Goal: Information Seeking & Learning: Compare options

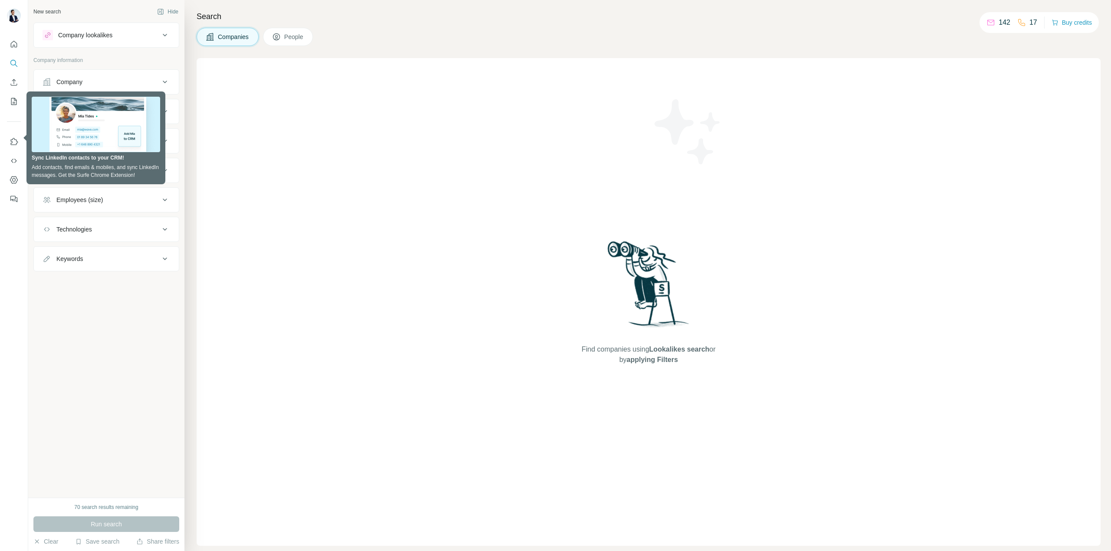
click at [114, 337] on div "New search Hide Company lookalikes Company information Company Industry HQ loca…" at bounding box center [106, 249] width 156 height 498
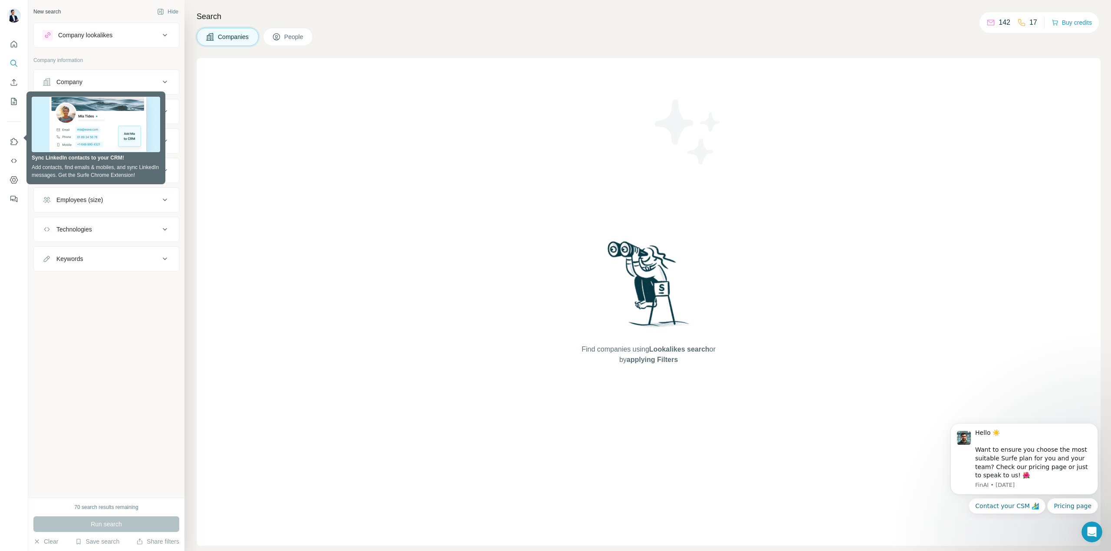
click at [95, 322] on div "New search Hide Company lookalikes Company information Company Industry HQ loca…" at bounding box center [106, 249] width 156 height 498
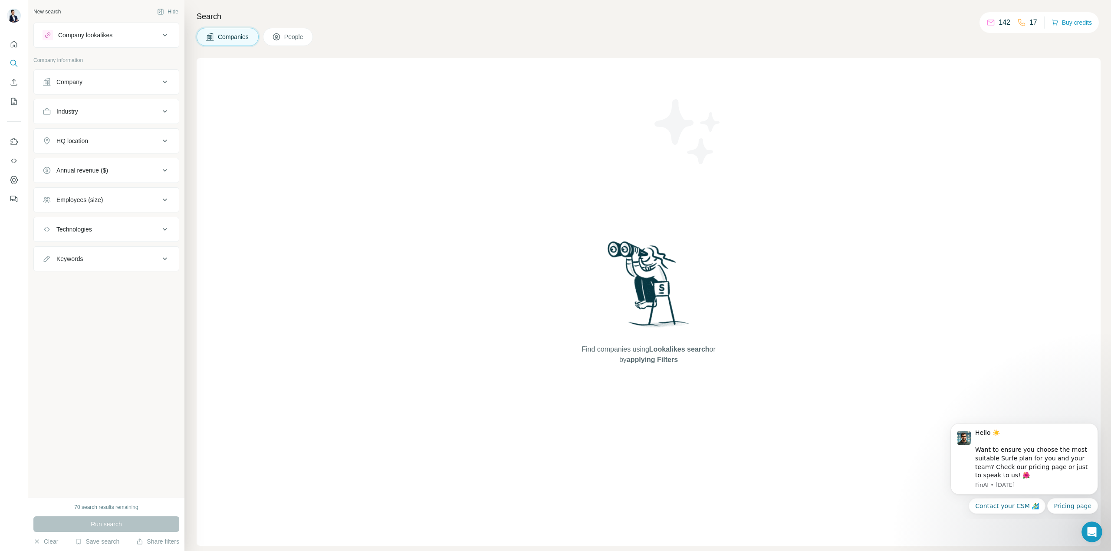
click at [102, 38] on div "Company lookalikes" at bounding box center [85, 35] width 54 height 9
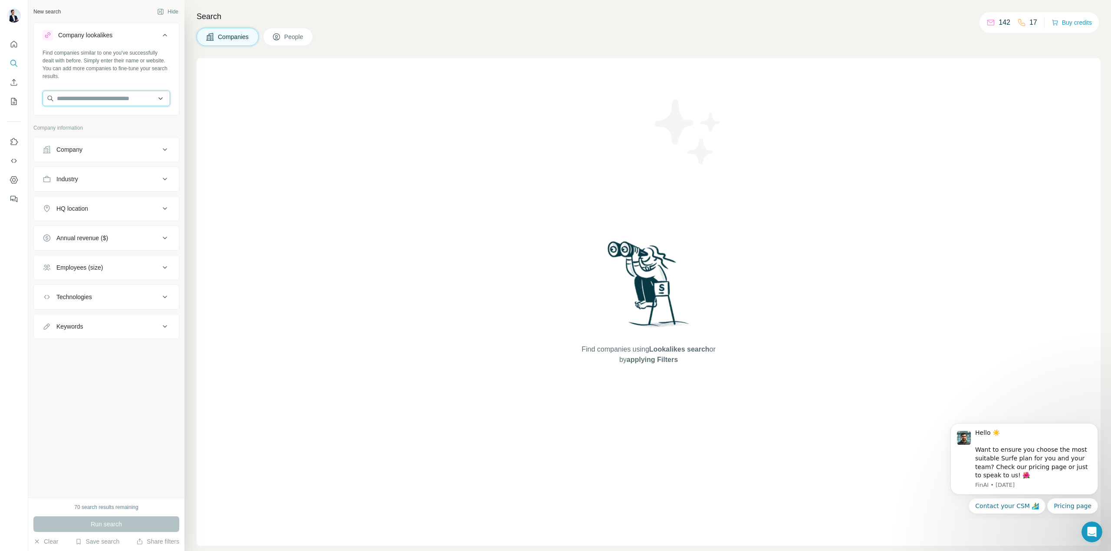
click at [75, 98] on input "text" at bounding box center [107, 99] width 128 height 16
paste input "**********"
drag, startPoint x: 74, startPoint y: 99, endPoint x: 1, endPoint y: 106, distance: 73.2
click at [1, 106] on div "**********" at bounding box center [555, 275] width 1111 height 551
click at [133, 92] on input "**********" at bounding box center [107, 99] width 128 height 16
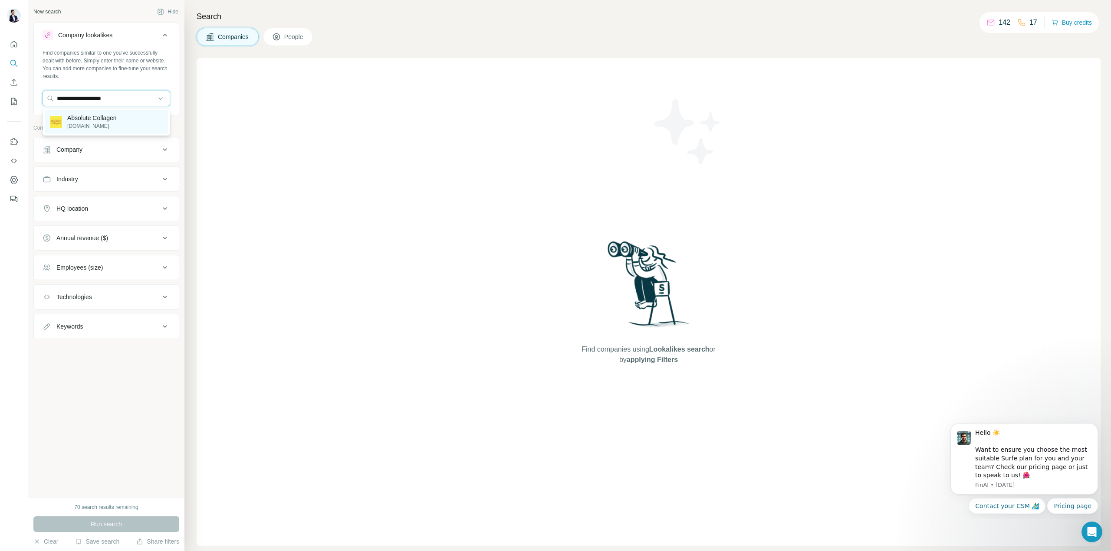
type input "**********"
click at [122, 114] on div "Absolute Collagen [DOMAIN_NAME]" at bounding box center [106, 121] width 123 height 23
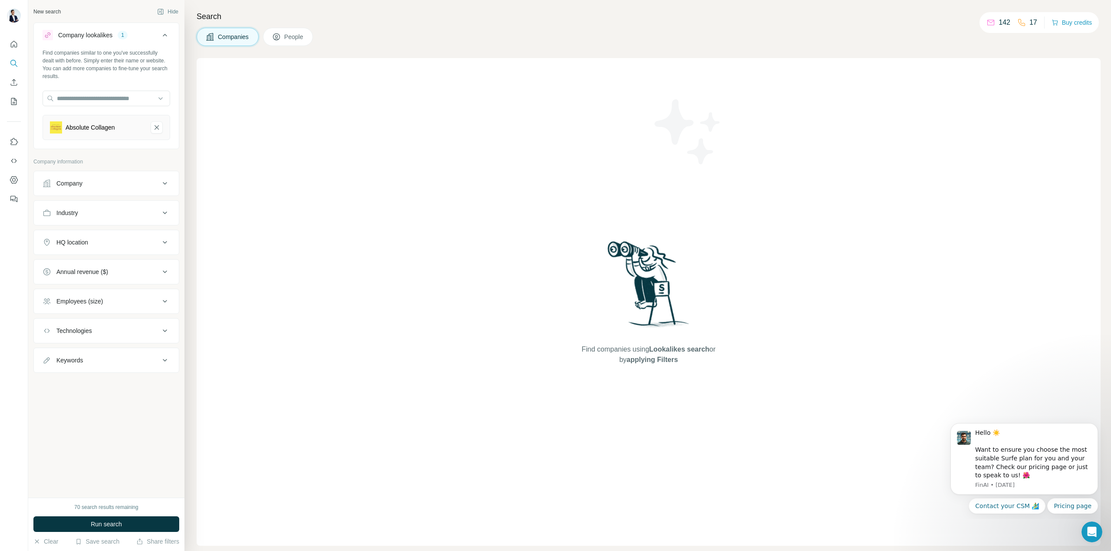
click at [76, 174] on button "Company" at bounding box center [106, 183] width 145 height 21
click at [98, 341] on button "HQ location" at bounding box center [106, 348] width 145 height 21
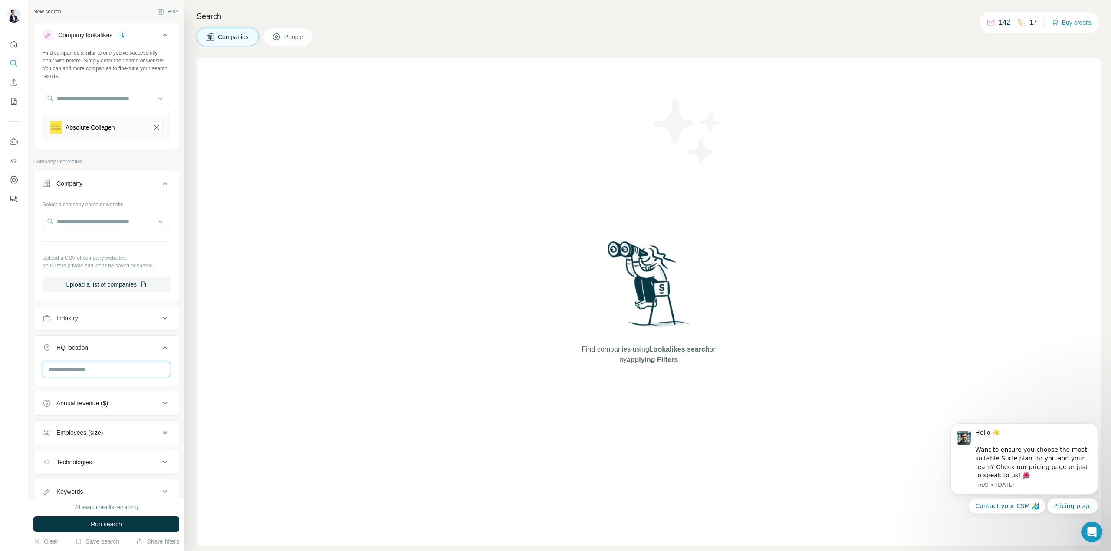
click at [89, 368] on input "text" at bounding box center [107, 370] width 128 height 16
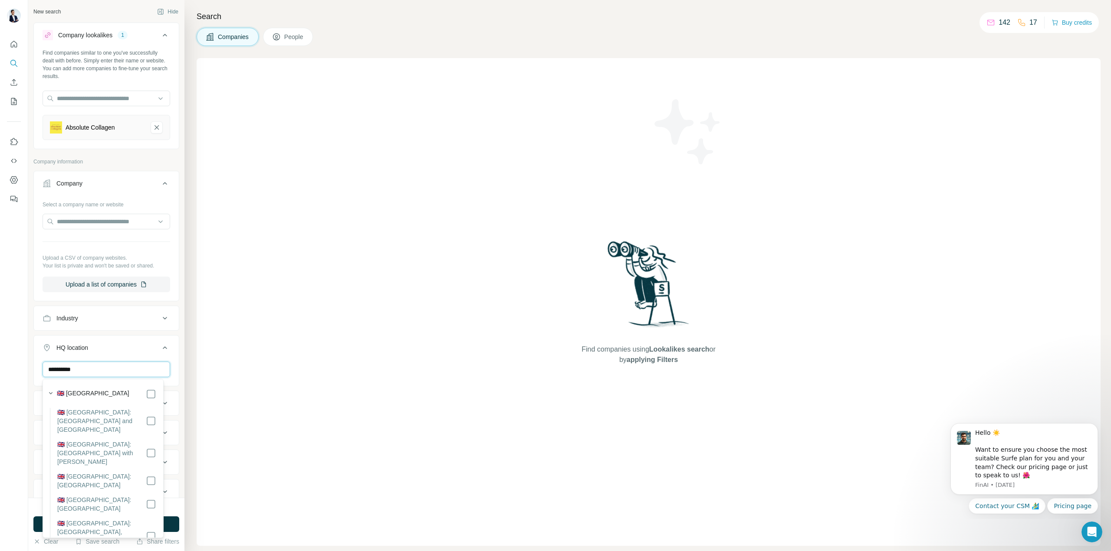
type input "**********"
click at [100, 389] on label "🇬🇧 [GEOGRAPHIC_DATA]" at bounding box center [93, 394] width 72 height 10
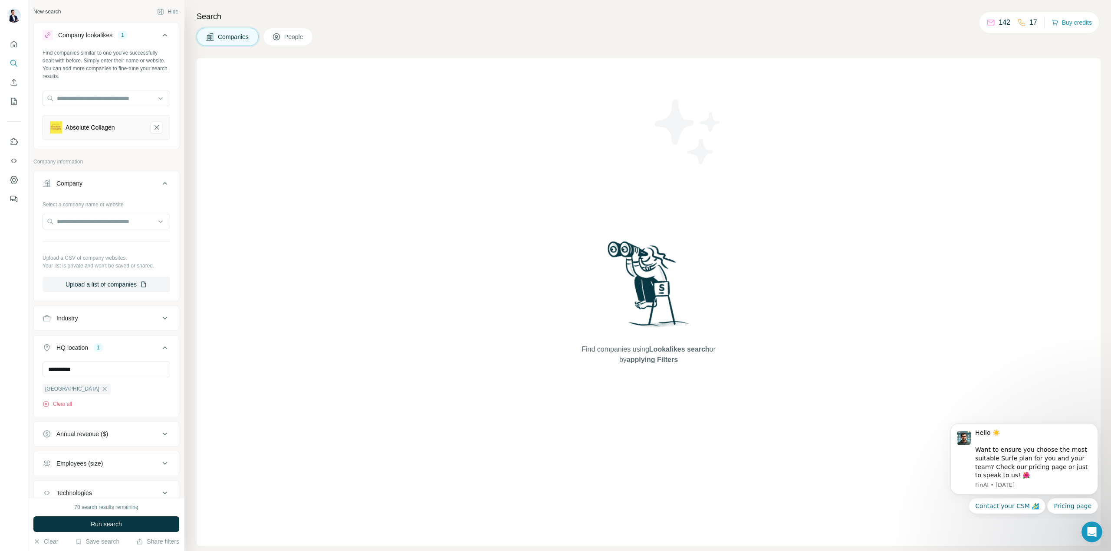
click at [135, 352] on button "HQ location 1" at bounding box center [106, 350] width 145 height 24
click at [114, 524] on span "Run search" at bounding box center [106, 524] width 31 height 9
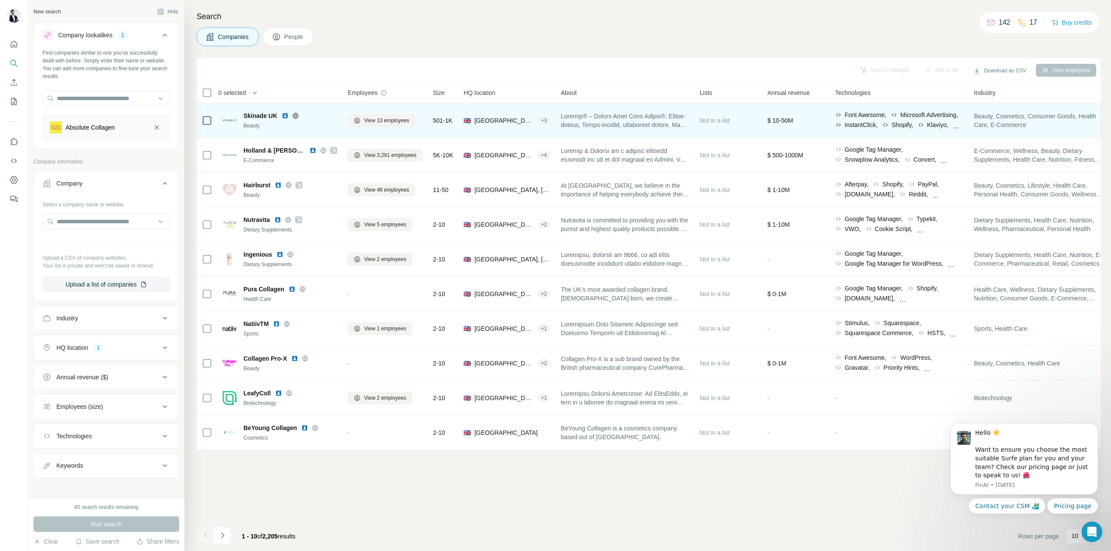
click at [284, 115] on img at bounding box center [285, 115] width 7 height 7
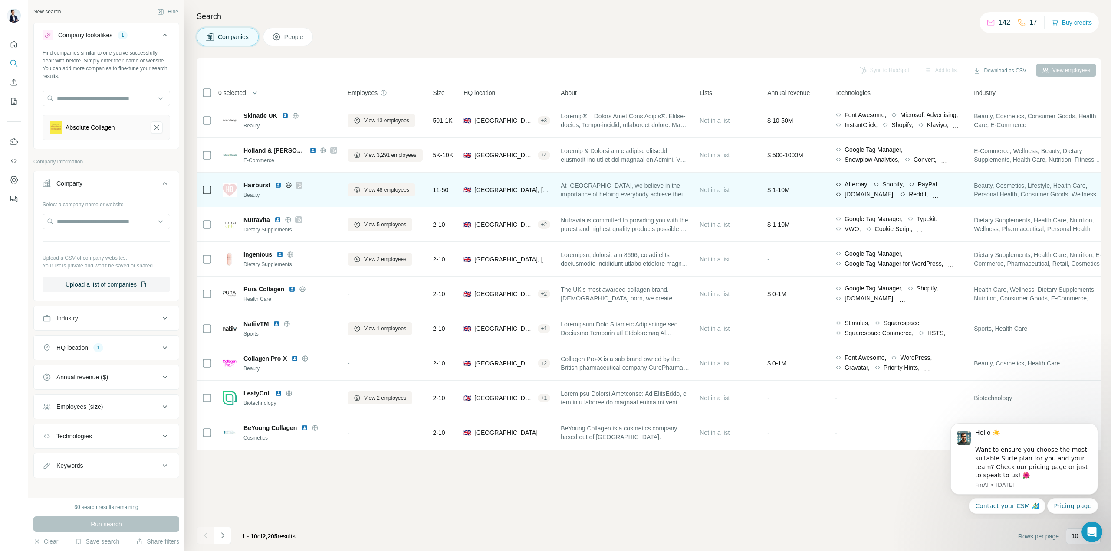
click at [290, 184] on icon at bounding box center [289, 185] width 2 height 6
click at [280, 184] on img at bounding box center [278, 185] width 7 height 7
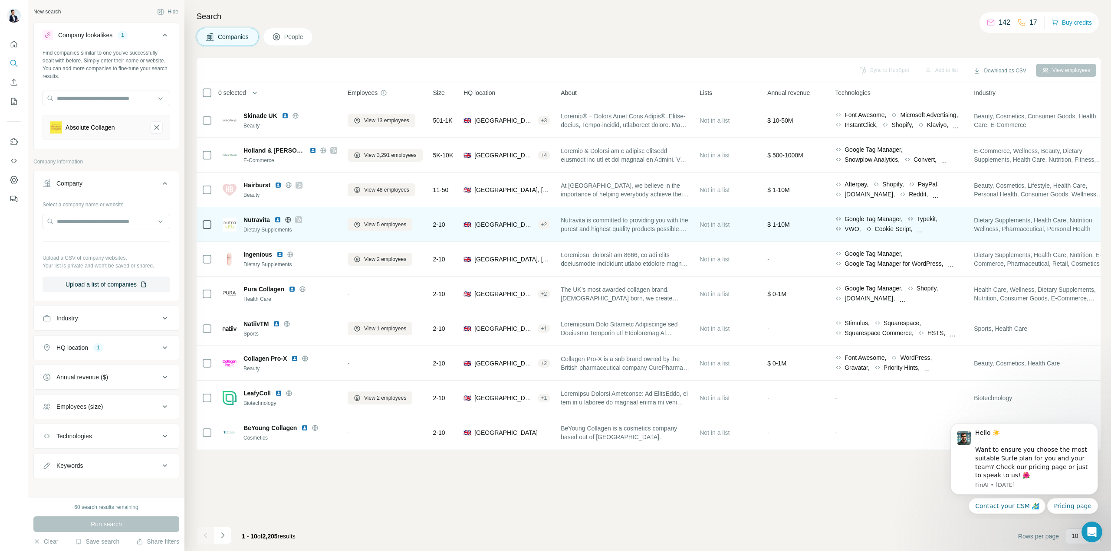
click at [288, 220] on icon at bounding box center [288, 220] width 2 height 6
click at [303, 219] on div "Nutravita" at bounding box center [290, 220] width 94 height 9
click at [300, 220] on icon at bounding box center [298, 220] width 5 height 7
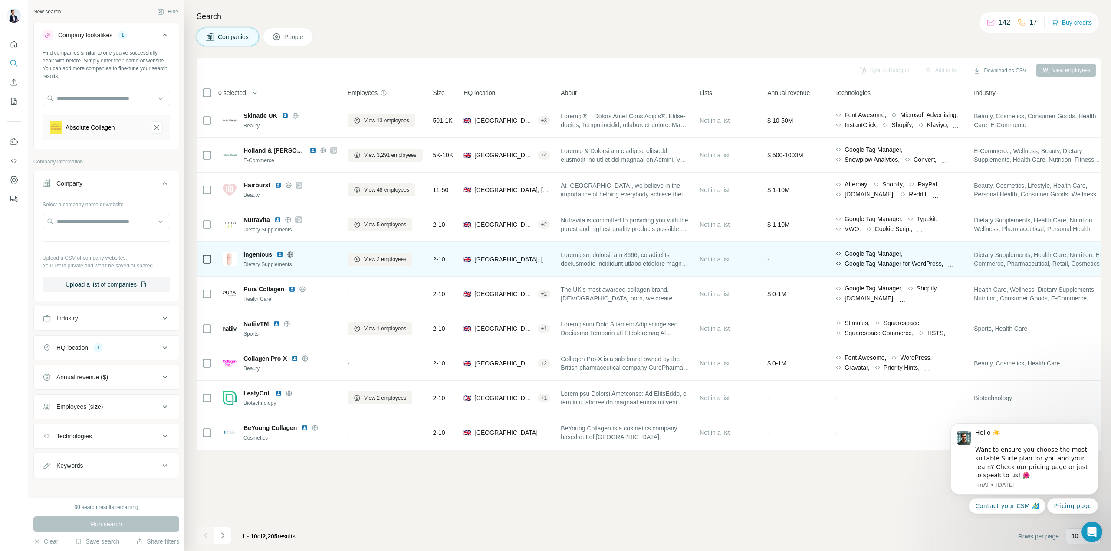
click at [288, 254] on icon at bounding box center [290, 254] width 7 height 7
click at [282, 254] on img at bounding box center [279, 254] width 7 height 7
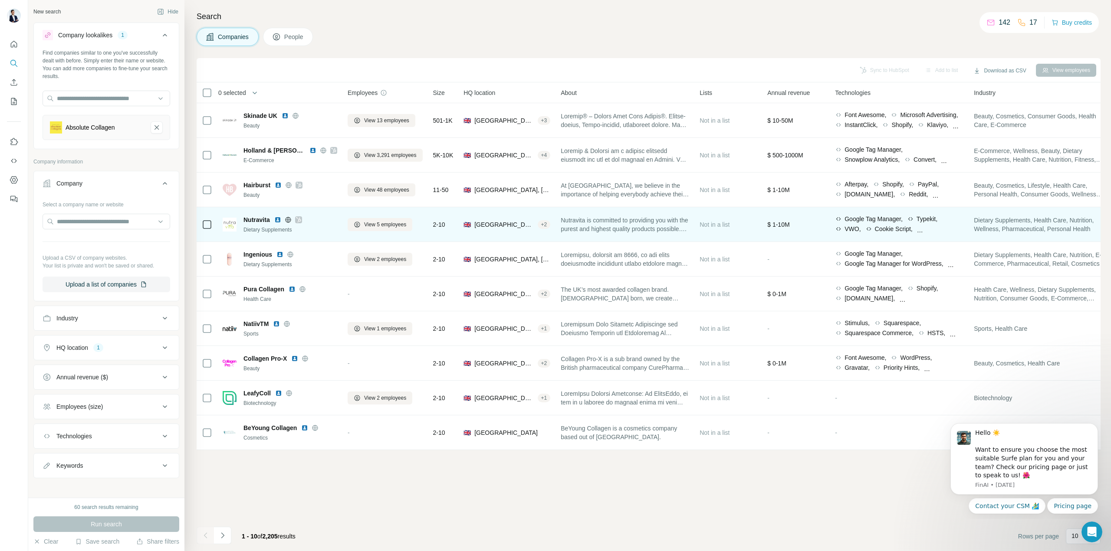
click at [280, 220] on img at bounding box center [277, 220] width 7 height 7
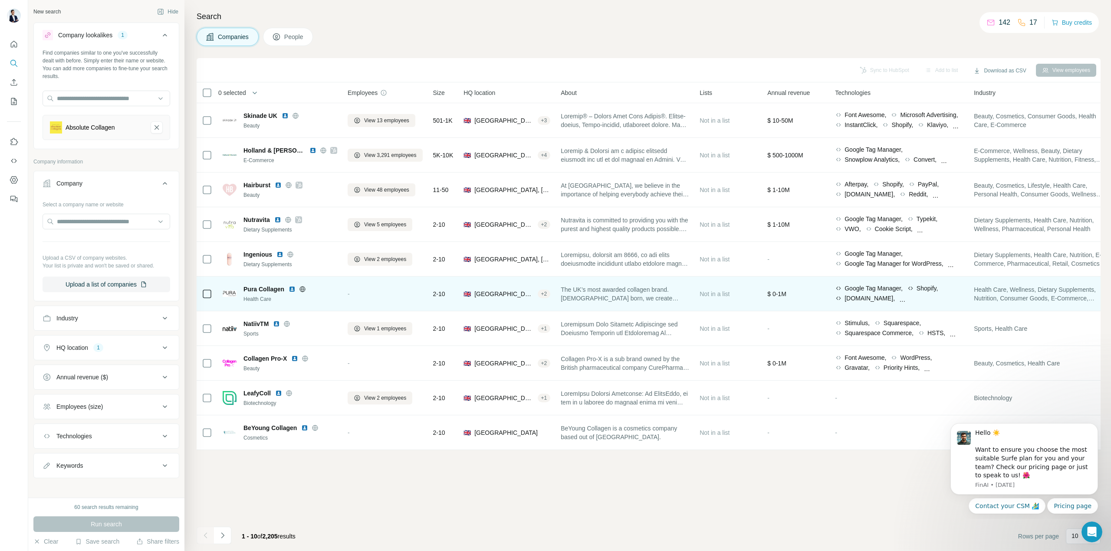
click at [303, 289] on icon at bounding box center [303, 289] width 2 height 6
click at [292, 289] on img at bounding box center [292, 289] width 7 height 7
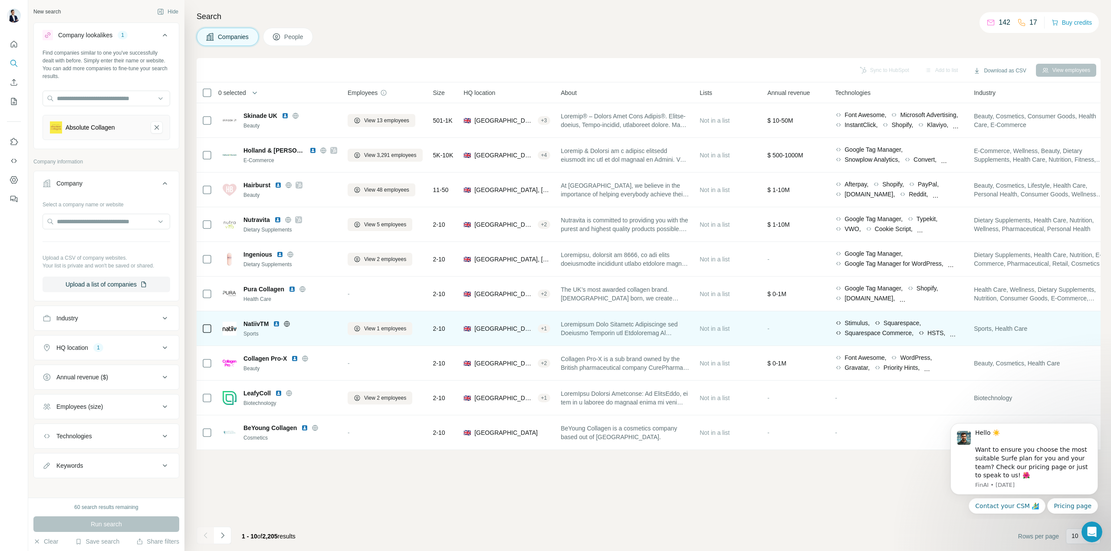
click at [289, 325] on icon at bounding box center [286, 324] width 7 height 7
click at [280, 325] on img at bounding box center [276, 324] width 7 height 7
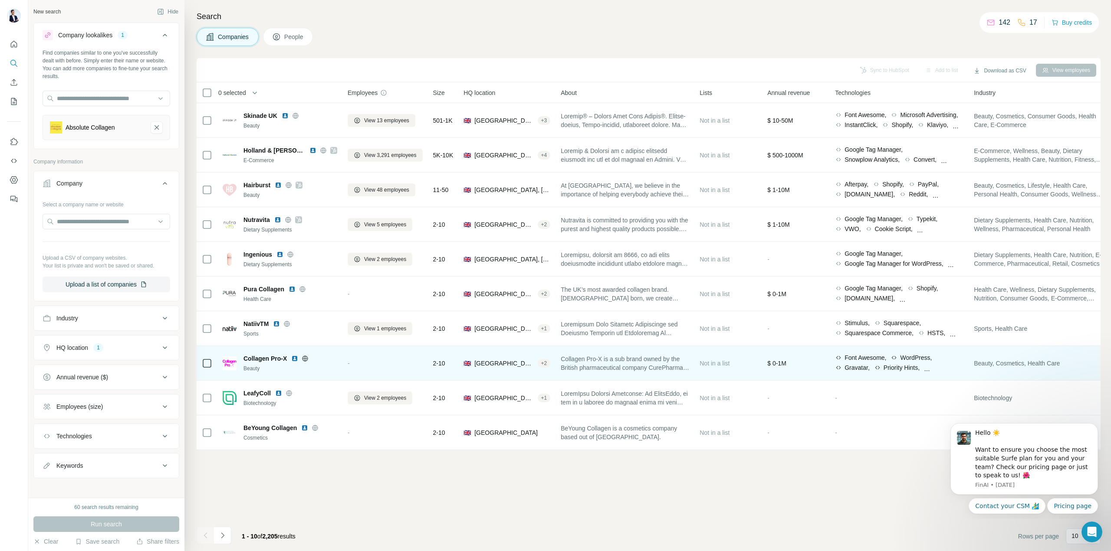
click at [307, 357] on icon at bounding box center [305, 358] width 7 height 7
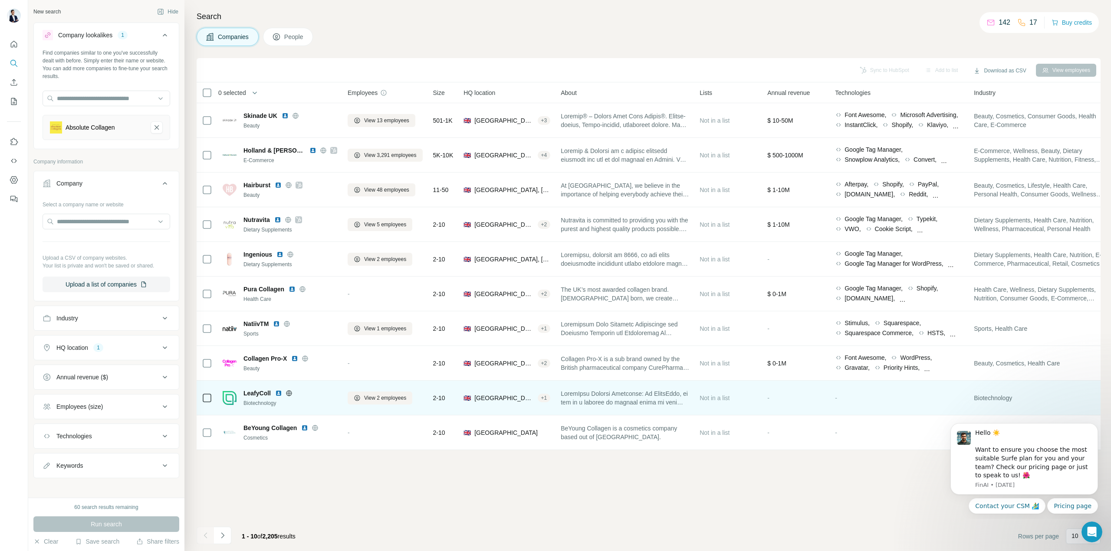
click at [288, 397] on icon at bounding box center [288, 393] width 7 height 7
click at [279, 393] on img at bounding box center [278, 393] width 7 height 7
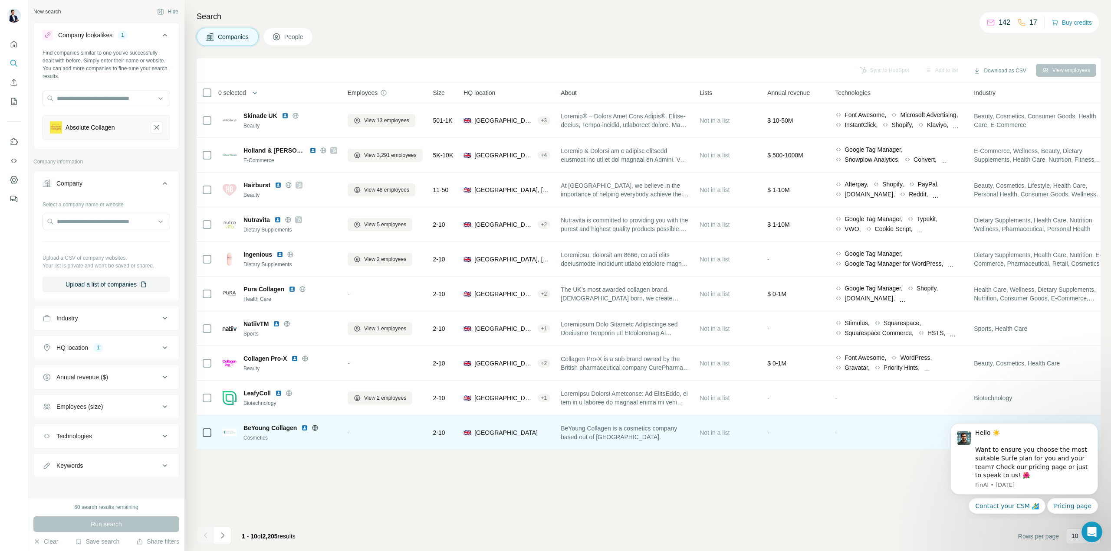
click at [314, 428] on icon at bounding box center [315, 428] width 6 height 0
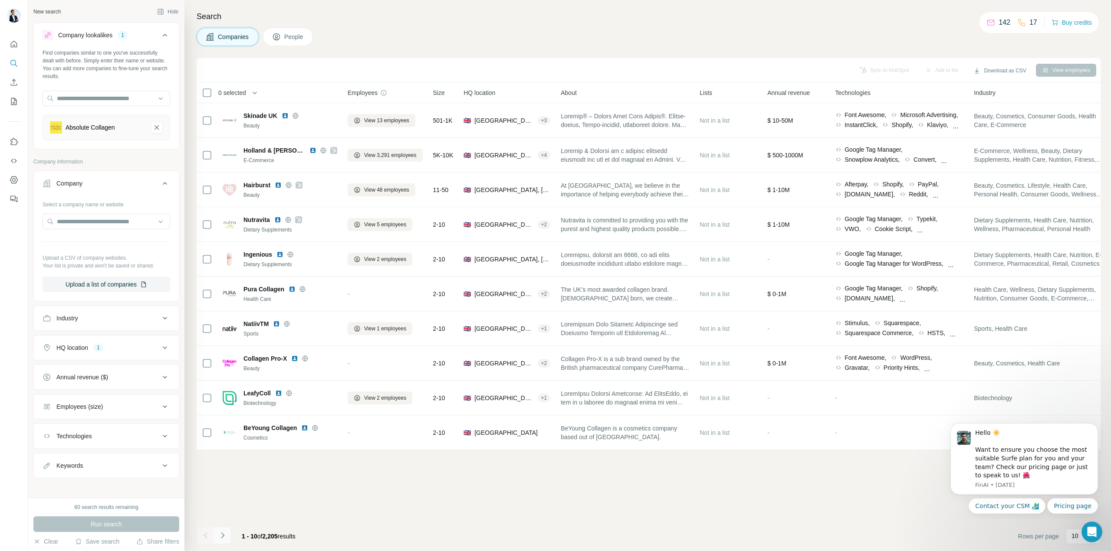
click at [224, 537] on icon "Navigate to next page" at bounding box center [222, 536] width 9 height 9
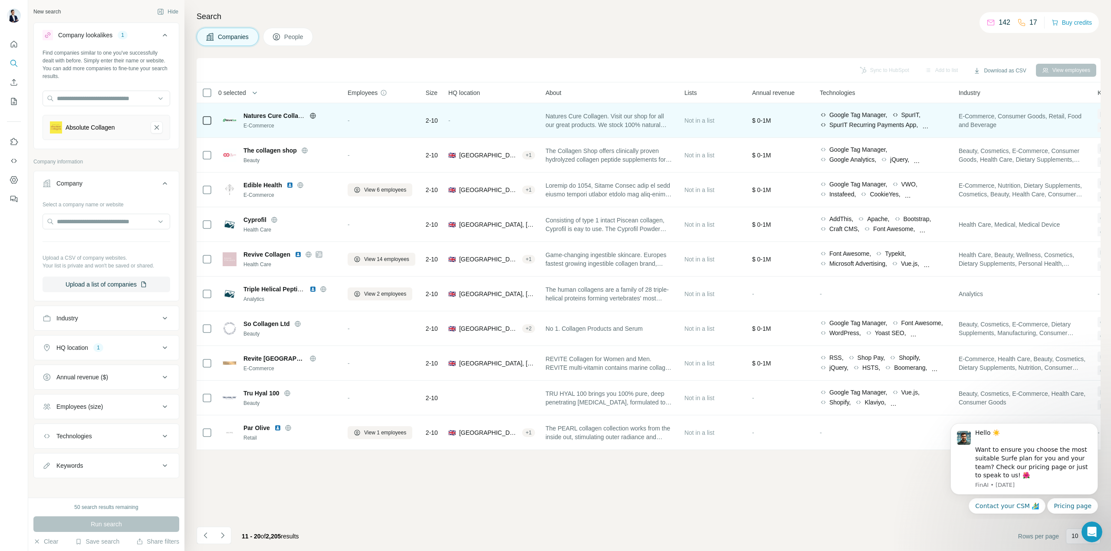
click at [312, 118] on icon at bounding box center [313, 116] width 2 height 6
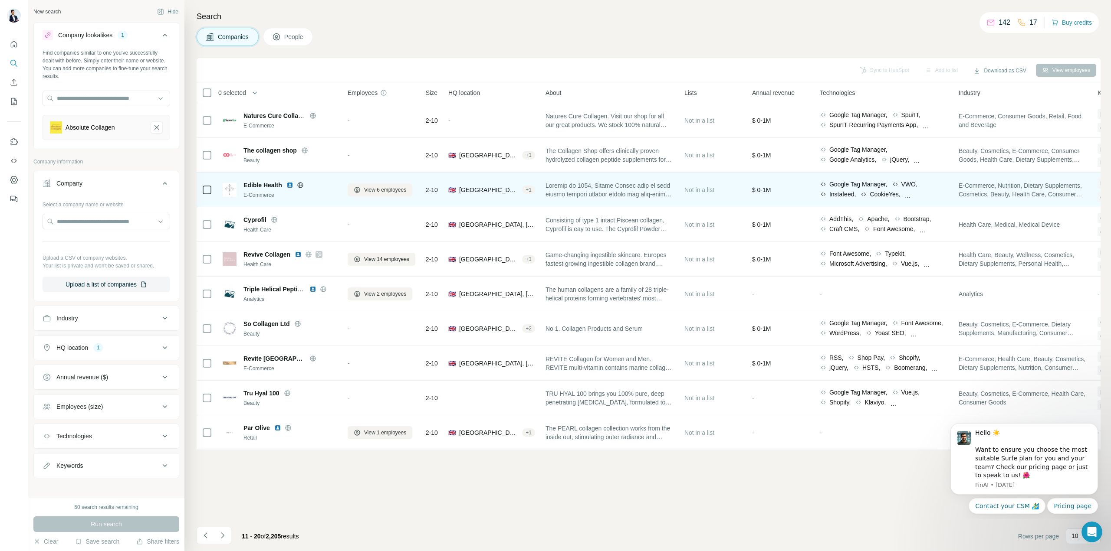
click at [299, 185] on icon at bounding box center [300, 185] width 6 height 0
click at [289, 185] on img at bounding box center [289, 185] width 7 height 7
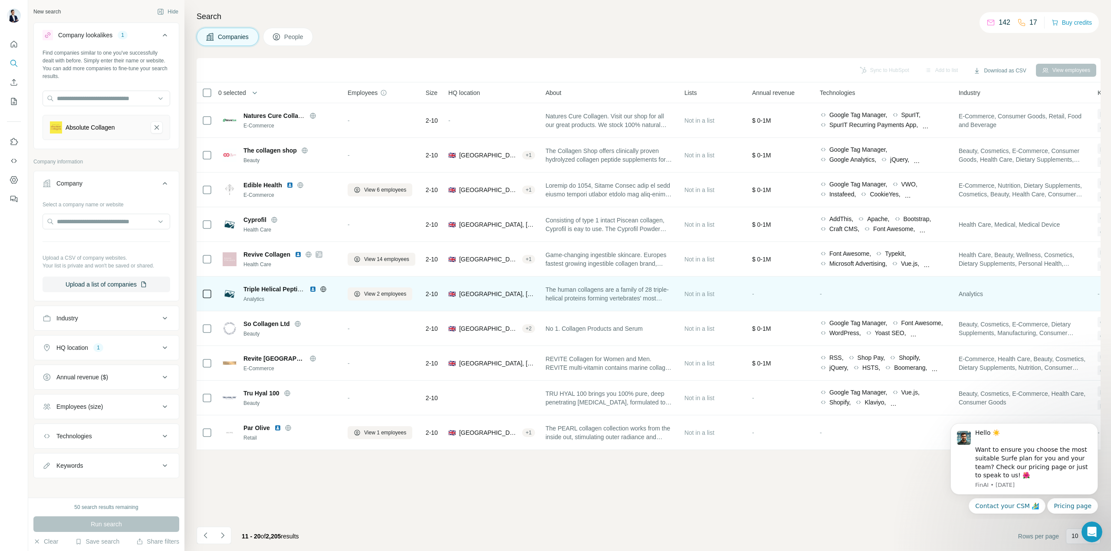
click at [322, 289] on icon at bounding box center [323, 289] width 7 height 7
click at [317, 287] on div at bounding box center [323, 289] width 28 height 7
click at [315, 288] on img at bounding box center [312, 289] width 7 height 7
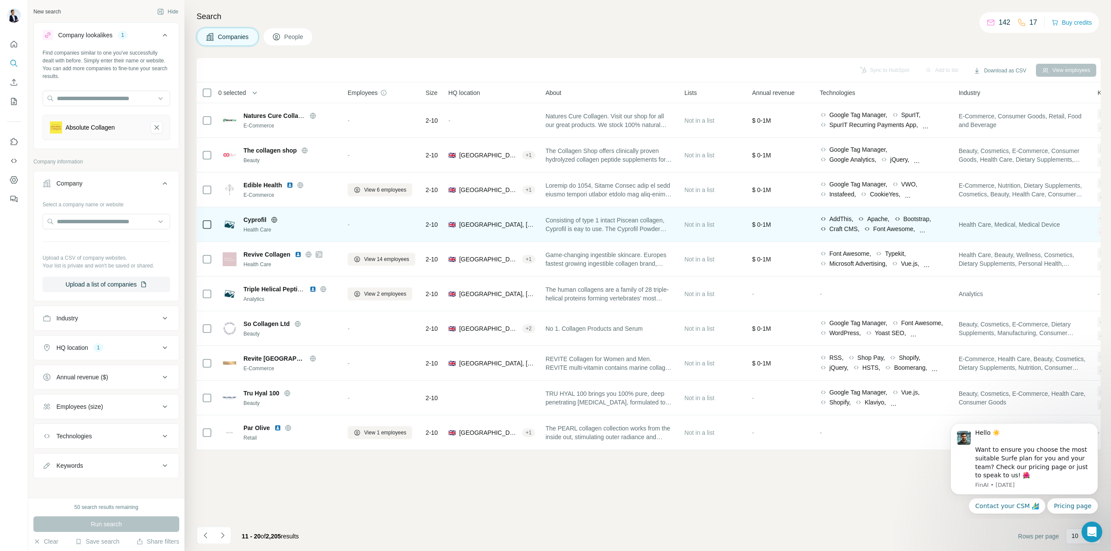
click at [275, 219] on icon at bounding box center [274, 220] width 7 height 7
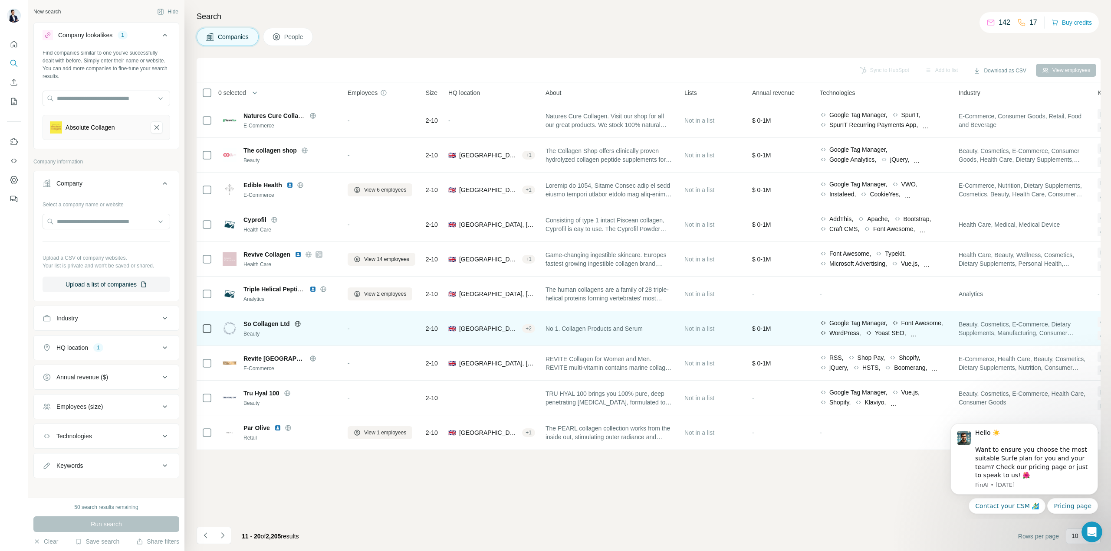
click at [295, 325] on icon at bounding box center [298, 324] width 6 height 6
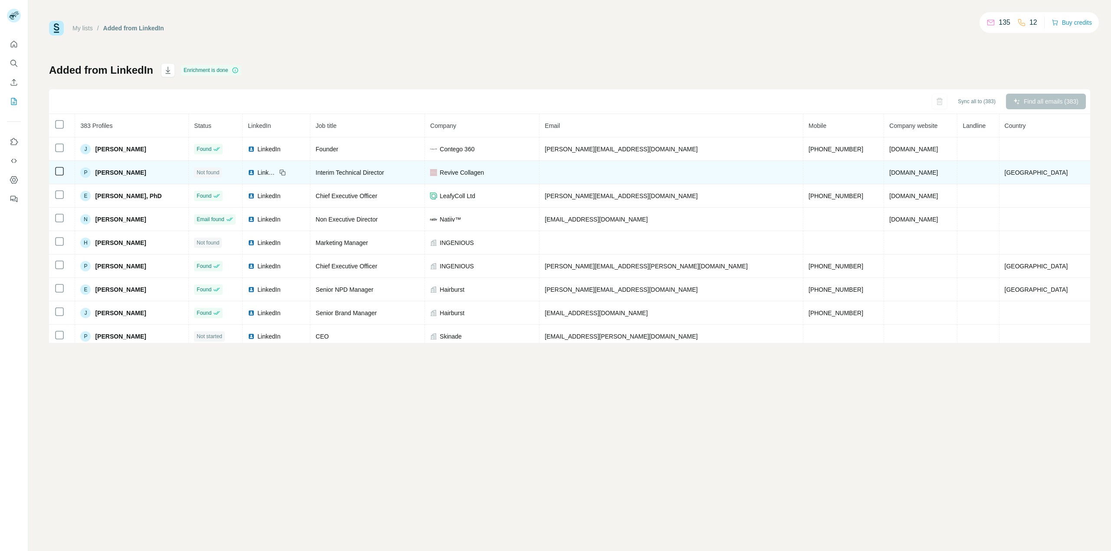
click at [534, 170] on div "Revive Collagen" at bounding box center [482, 172] width 104 height 9
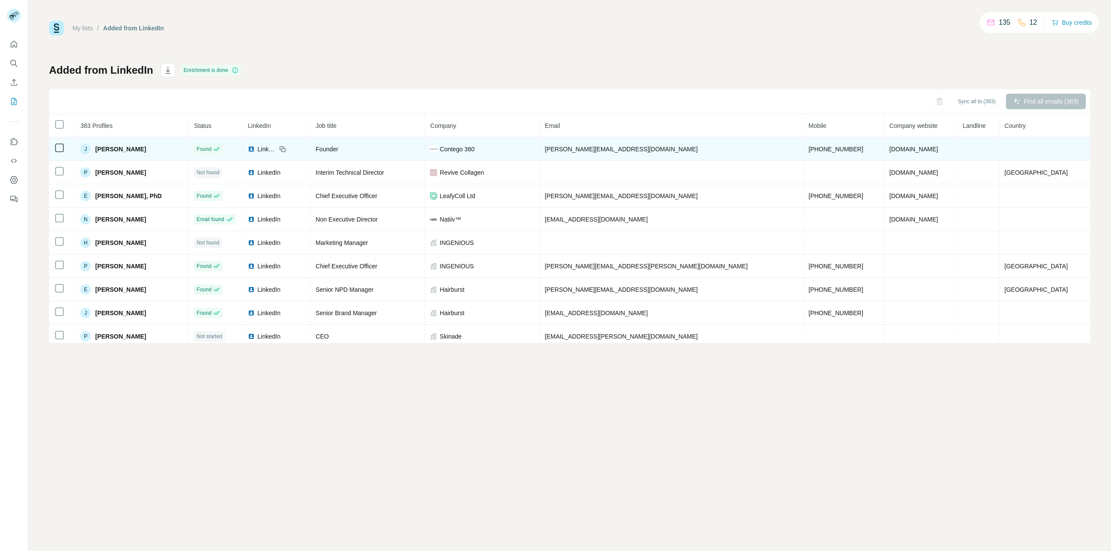
click at [534, 149] on div "Contego 360" at bounding box center [482, 149] width 104 height 9
click at [521, 149] on div "Contego 360" at bounding box center [482, 149] width 104 height 9
